Goal: Find specific page/section

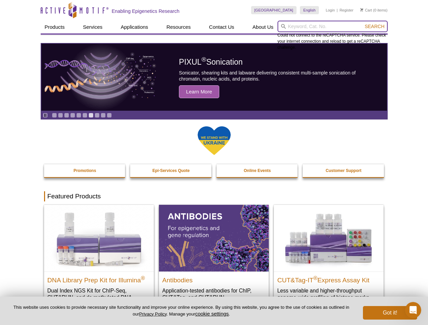
click at [332, 26] on input "search" at bounding box center [333, 27] width 110 height 12
click at [374, 26] on span "Search" at bounding box center [375, 26] width 20 height 5
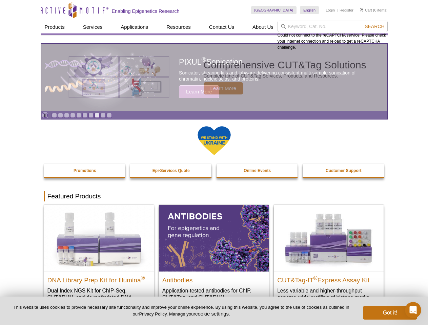
click at [45, 115] on icon "Pause" at bounding box center [45, 115] width 4 height 4
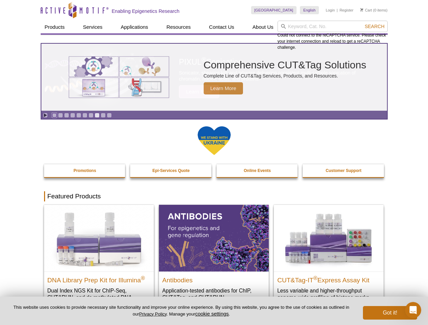
click at [54, 115] on link "Go to slide 1" at bounding box center [54, 115] width 5 height 5
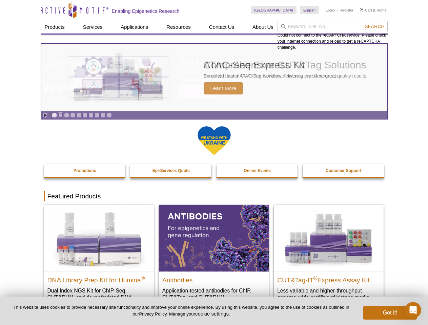
click at [60, 115] on link "Go to slide 2" at bounding box center [60, 115] width 5 height 5
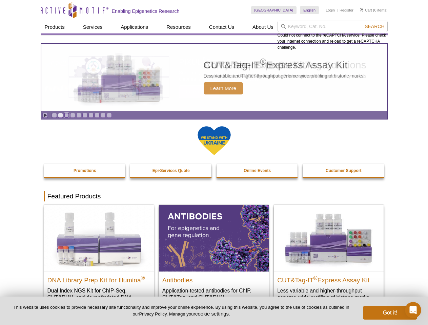
click at [66, 115] on link "Go to slide 3" at bounding box center [66, 115] width 5 height 5
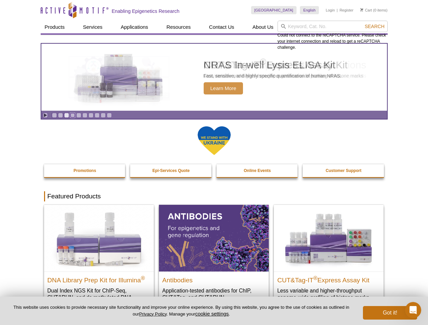
click at [73, 115] on link "Go to slide 4" at bounding box center [72, 115] width 5 height 5
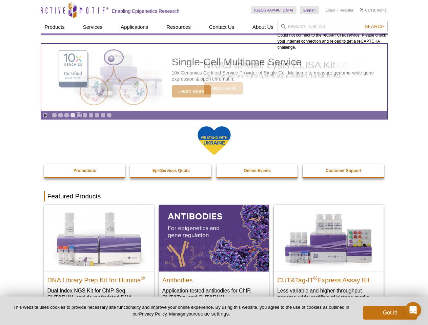
click at [79, 115] on link "Go to slide 5" at bounding box center [78, 115] width 5 height 5
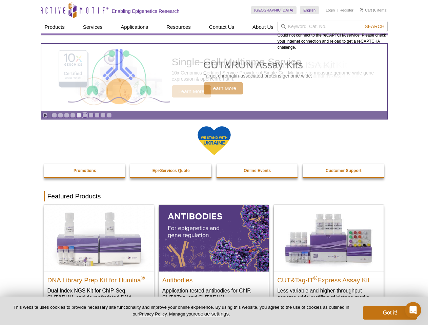
click at [85, 115] on link "Go to slide 6" at bounding box center [84, 115] width 5 height 5
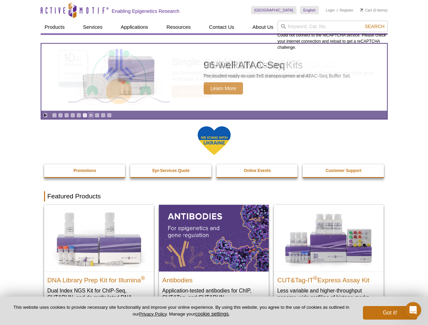
click at [91, 115] on link "Go to slide 7" at bounding box center [90, 115] width 5 height 5
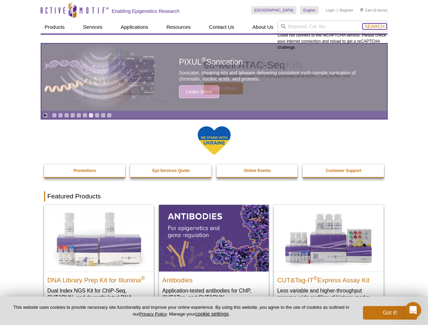
click at [374, 26] on span "Search" at bounding box center [375, 26] width 20 height 5
